Goal: Task Accomplishment & Management: Use online tool/utility

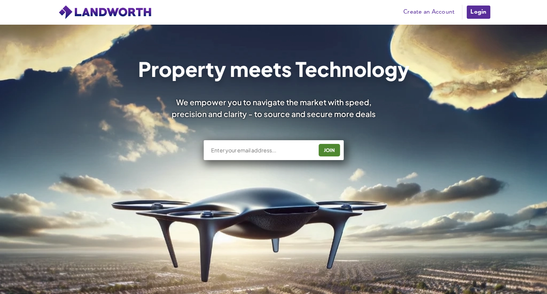
scroll to position [15, 0]
click at [238, 149] on div "Property meets Technology We empower you to navigate the market with speed, pre…" at bounding box center [274, 111] width 442 height 105
click at [225, 148] on div "Property meets Technology We empower you to navigate the market with speed, pre…" at bounding box center [274, 111] width 442 height 105
click at [258, 150] on div "Property meets Technology We empower you to navigate the market with speed, pre…" at bounding box center [274, 111] width 442 height 105
click at [252, 152] on div "Property meets Technology We empower you to navigate the market with speed, pre…" at bounding box center [274, 111] width 442 height 105
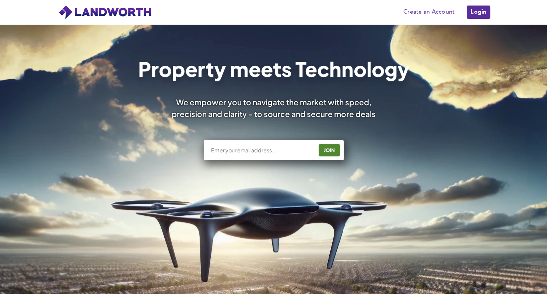
click at [329, 149] on div "Property meets Technology We empower you to navigate the market with speed, pre…" at bounding box center [274, 111] width 442 height 105
click at [132, 12] on img at bounding box center [105, 12] width 94 height 15
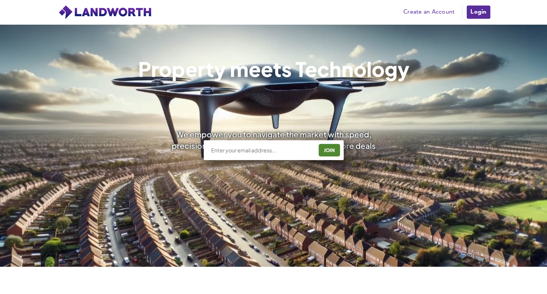
scroll to position [0, 0]
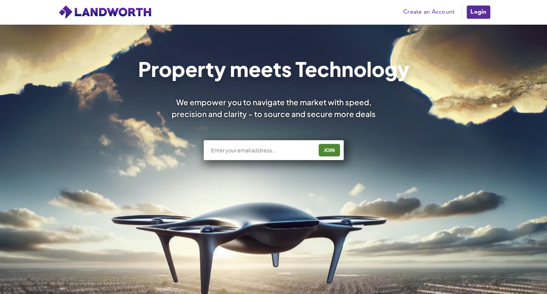
click at [241, 150] on div "Property meets Technology We empower you to navigate the market with speed, pre…" at bounding box center [274, 111] width 442 height 105
click at [429, 14] on link "Create an Account" at bounding box center [429, 12] width 59 height 11
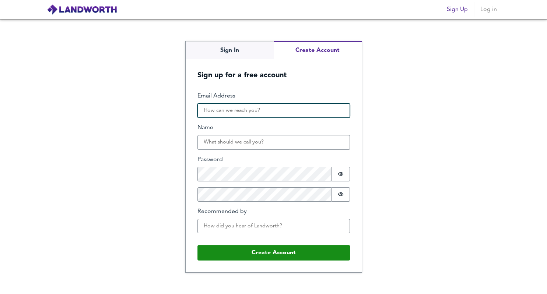
click at [248, 116] on input "Email Address" at bounding box center [273, 110] width 152 height 15
type input "rdecasteja@gmail.com"
click at [166, 143] on div "Sign In Create Account Sign up for a free account Email Address rdecasteja@gmai…" at bounding box center [273, 156] width 547 height 275
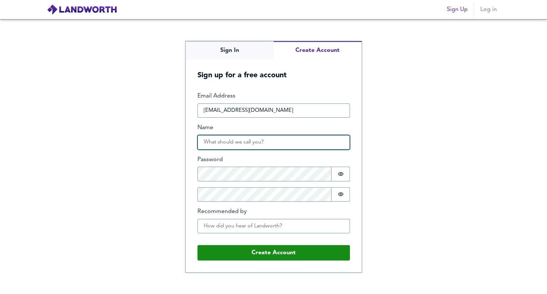
click at [216, 147] on input "Name" at bounding box center [273, 142] width 152 height 15
type input "Remy"
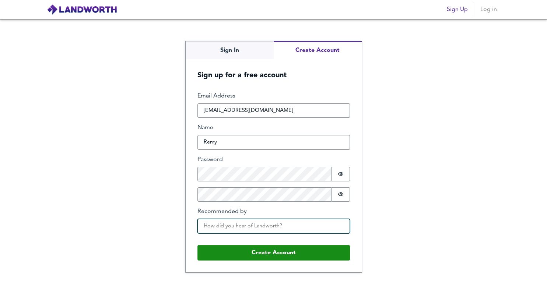
click at [262, 229] on input "Recommended by" at bounding box center [273, 226] width 152 height 15
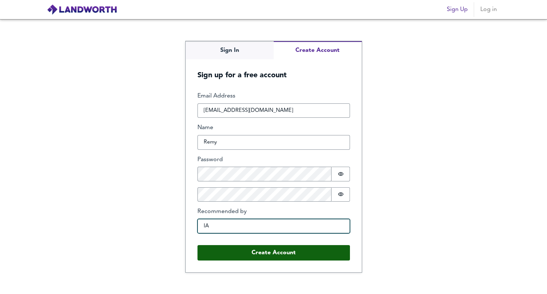
type input "IA"
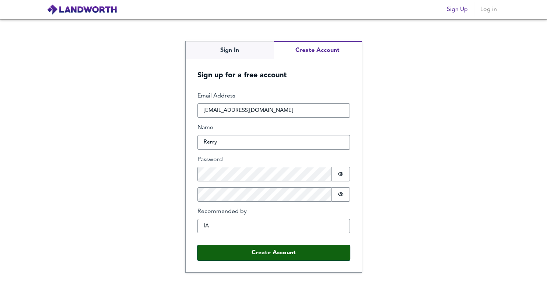
click at [295, 254] on button "Create Account" at bounding box center [273, 252] width 152 height 15
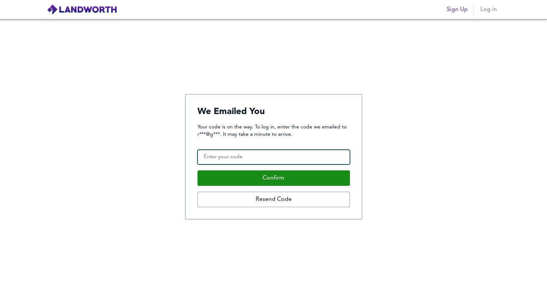
click at [256, 163] on input "Confirmation Code" at bounding box center [273, 157] width 152 height 15
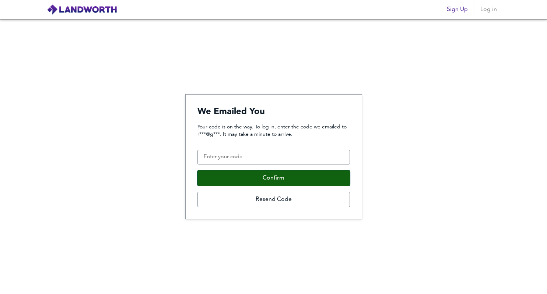
click at [250, 173] on button "Confirm" at bounding box center [273, 177] width 152 height 15
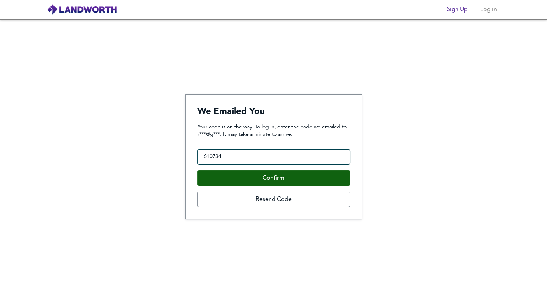
type input "610734"
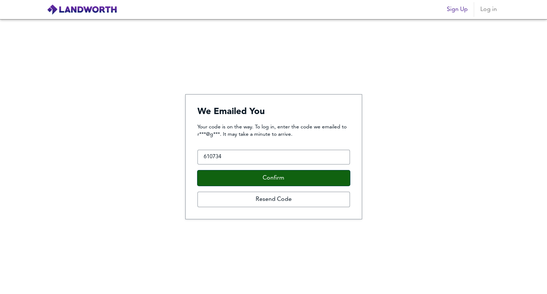
click at [248, 177] on button "Confirm" at bounding box center [273, 177] width 152 height 15
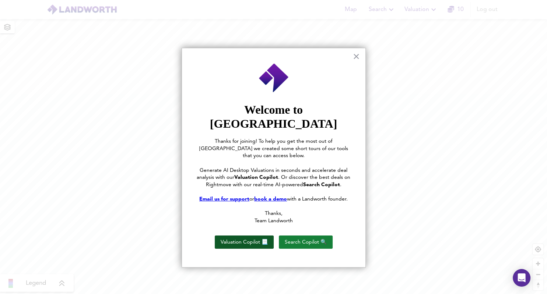
click at [239, 236] on button "Valuation Copilot 📃" at bounding box center [244, 242] width 59 height 13
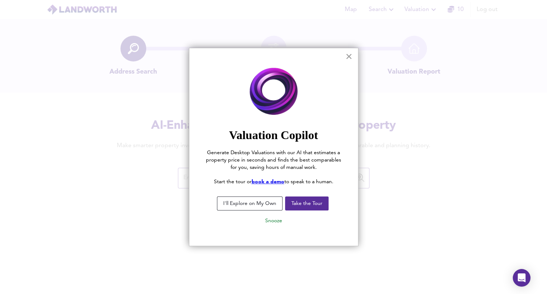
click at [348, 55] on button "×" at bounding box center [348, 56] width 7 height 12
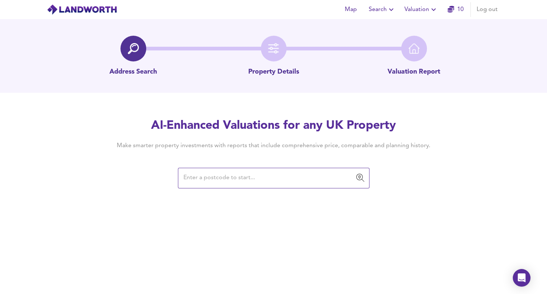
click at [248, 180] on input "text" at bounding box center [268, 178] width 174 height 14
paste input "L40 8HJ"
type input "L"
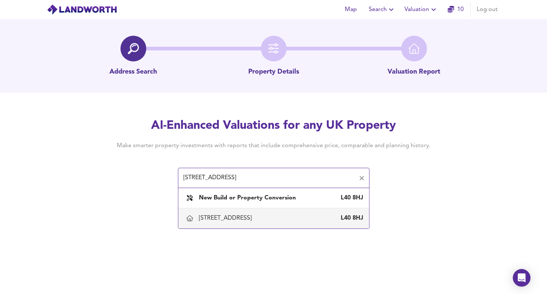
click at [254, 219] on div "177 Smithy Lane, Scarisbrick, Lancashire" at bounding box center [227, 218] width 56 height 8
type input "177 Smithy Lane, Scarisbrick, Lancashire"
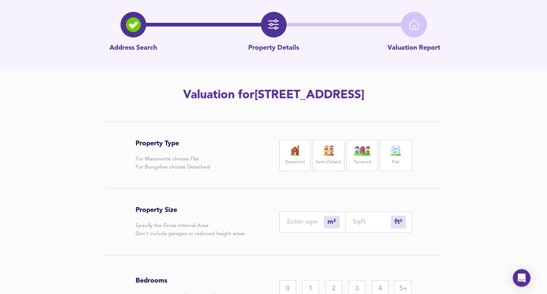
scroll to position [27, 0]
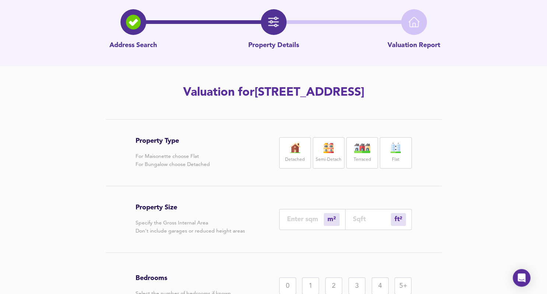
click at [400, 154] on div "Flat" at bounding box center [396, 152] width 32 height 31
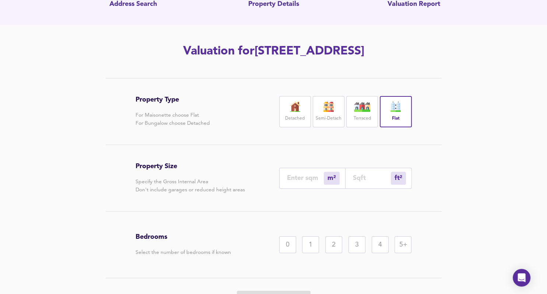
scroll to position [68, 0]
click at [334, 177] on div "m²" at bounding box center [332, 178] width 16 height 13
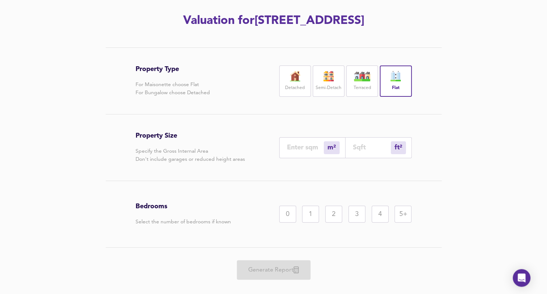
scroll to position [111, 0]
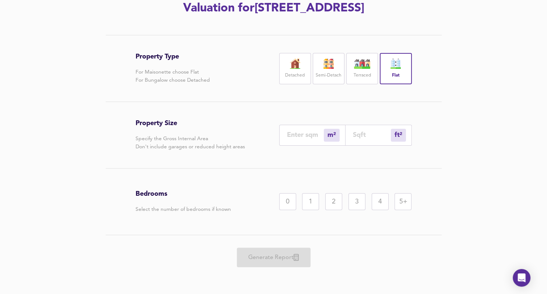
click at [362, 66] on img at bounding box center [362, 64] width 18 height 10
click at [303, 133] on input "number" at bounding box center [305, 135] width 37 height 8
type input "1"
type input "11"
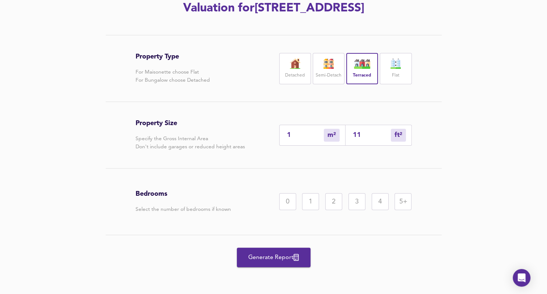
type input "12"
type input "129"
type input "123"
type input "1324"
type input "1238"
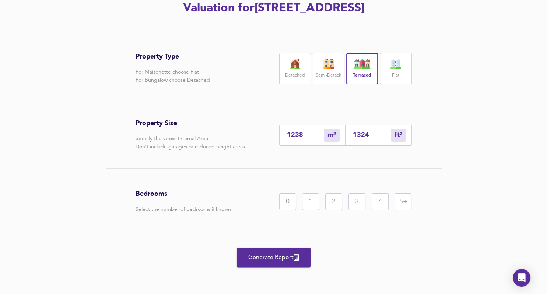
type input "13326"
type input "1238"
click at [266, 256] on span "Generate Report" at bounding box center [273, 258] width 59 height 10
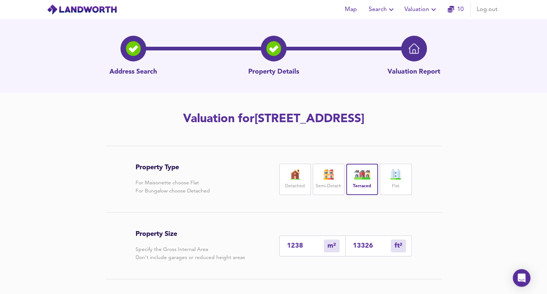
scroll to position [0, 0]
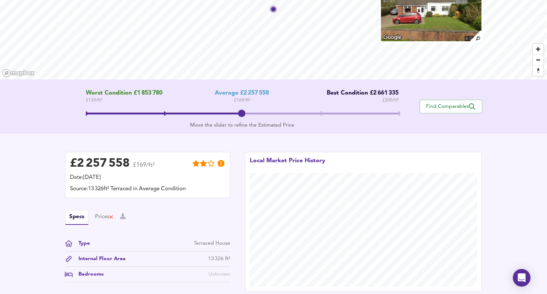
scroll to position [72, 0]
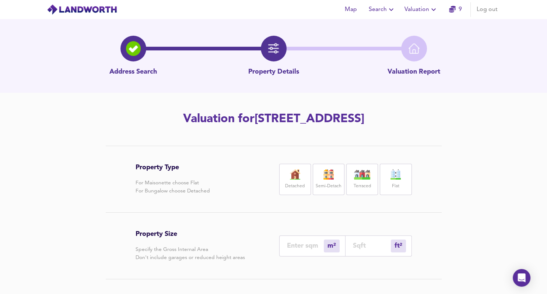
click at [397, 185] on label "Flat" at bounding box center [395, 186] width 7 height 9
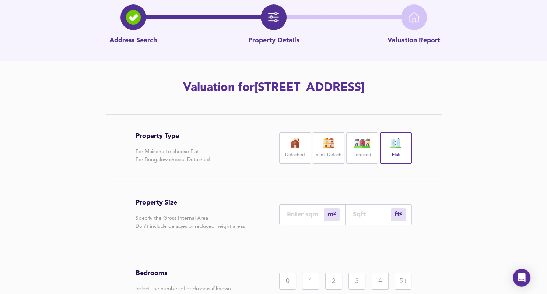
scroll to position [34, 0]
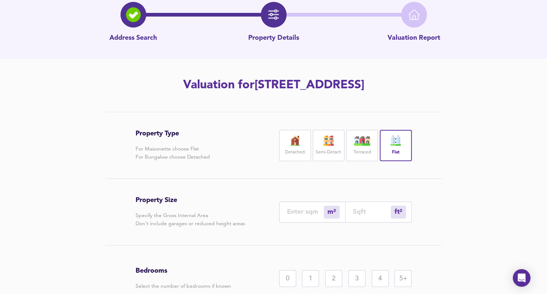
click at [298, 156] on label "Detached" at bounding box center [295, 152] width 20 height 9
click at [305, 212] on input "number" at bounding box center [305, 212] width 37 height 8
type input "1"
type input "11"
type input "12"
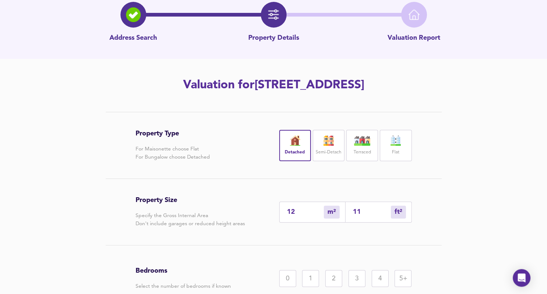
type input "129"
type input "123"
type input "1324"
type input "1238"
type input "13326"
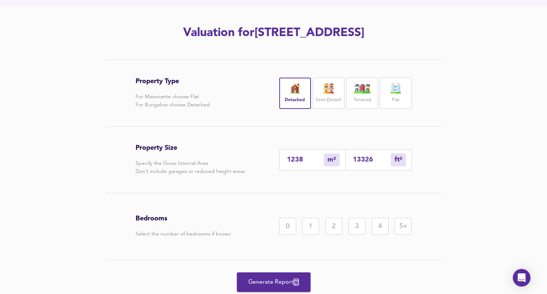
scroll to position [87, 0]
type input "1238"
click at [275, 277] on span "Generate Report" at bounding box center [273, 282] width 59 height 10
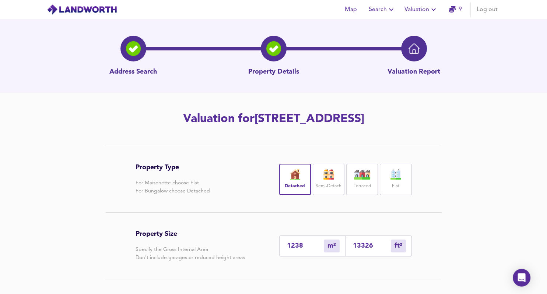
scroll to position [0, 0]
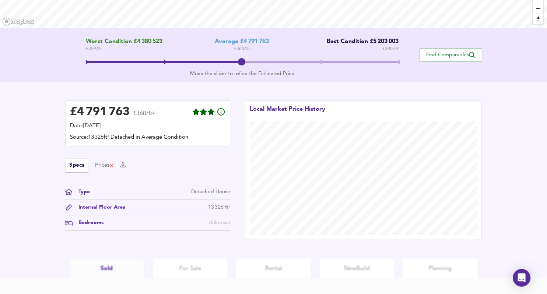
scroll to position [167, 0]
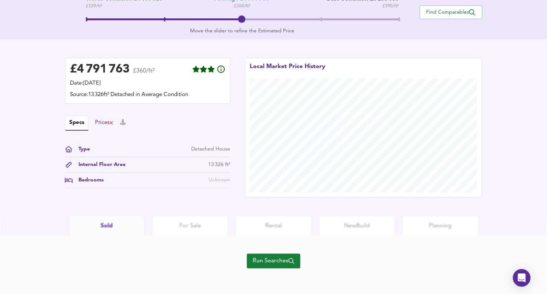
click at [98, 122] on div "Prices" at bounding box center [104, 123] width 19 height 8
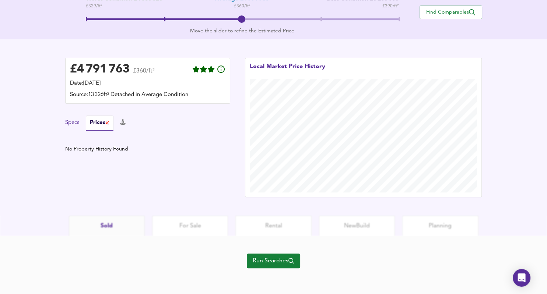
click at [72, 120] on button "Specs" at bounding box center [72, 123] width 14 height 8
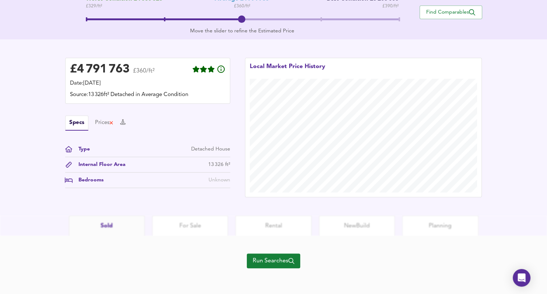
scroll to position [111, 0]
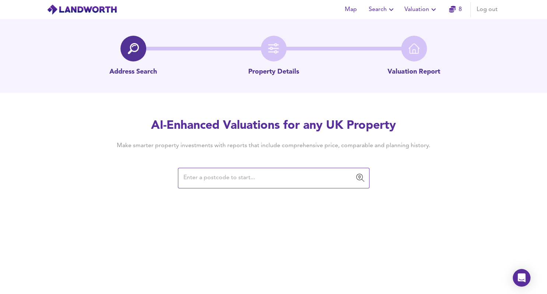
scroll to position [111, 0]
